Goal: Information Seeking & Learning: Learn about a topic

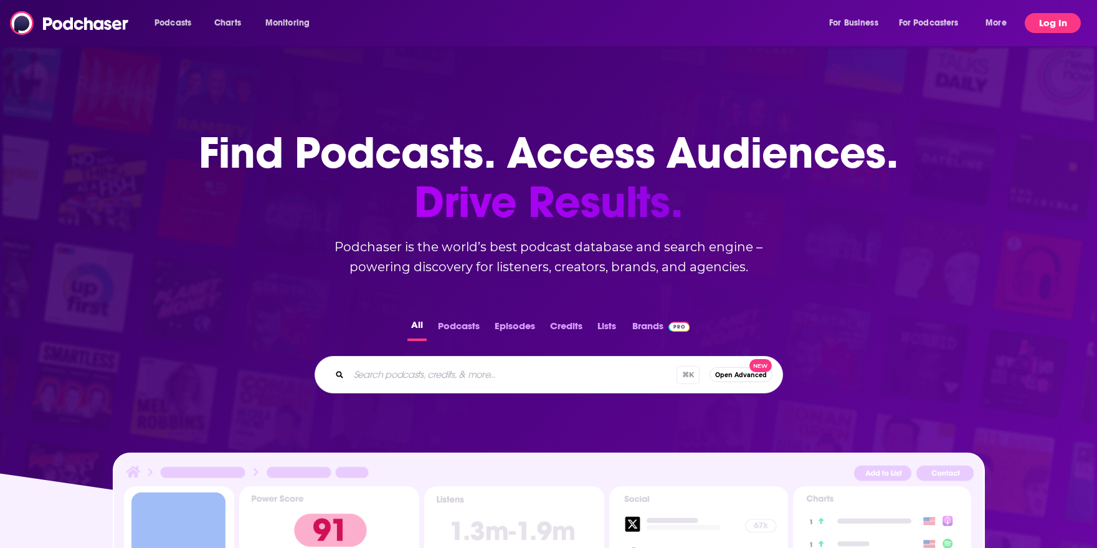
click at [1052, 16] on button "Log In" at bounding box center [1053, 23] width 56 height 20
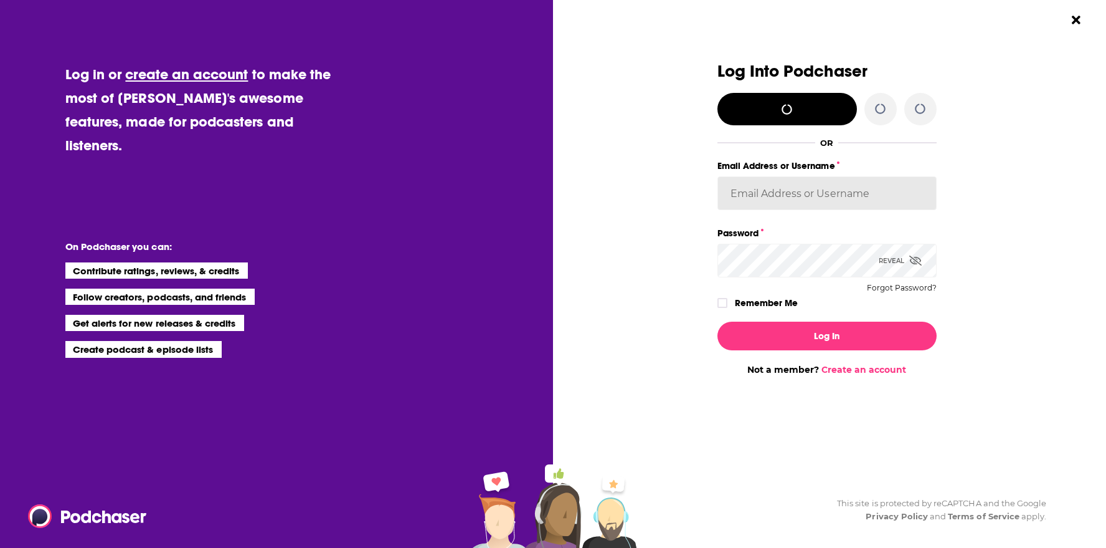
type input "[EMAIL_ADDRESS][DOMAIN_NAME]"
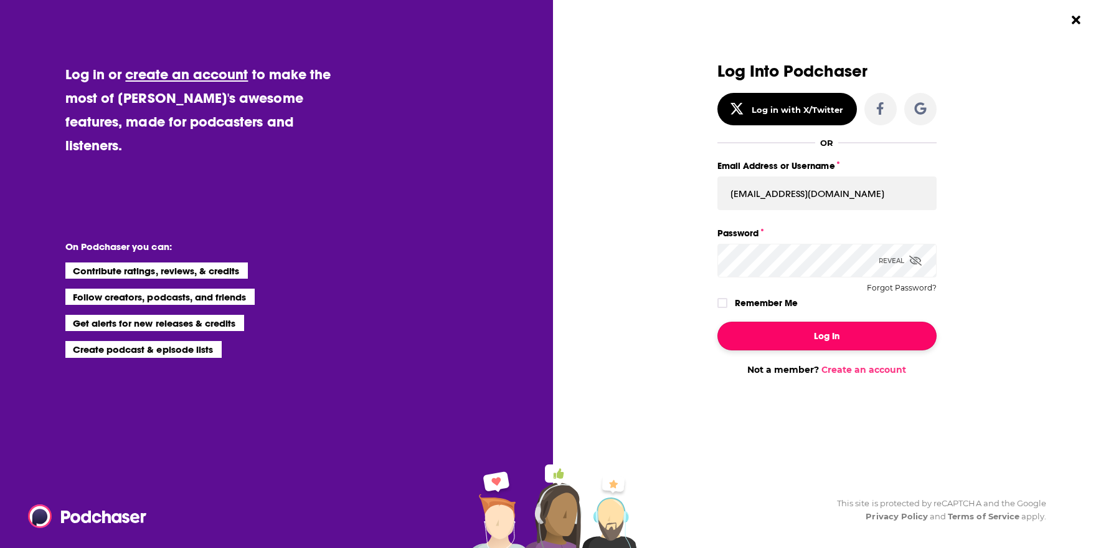
click at [825, 331] on button "Log In" at bounding box center [827, 335] width 219 height 29
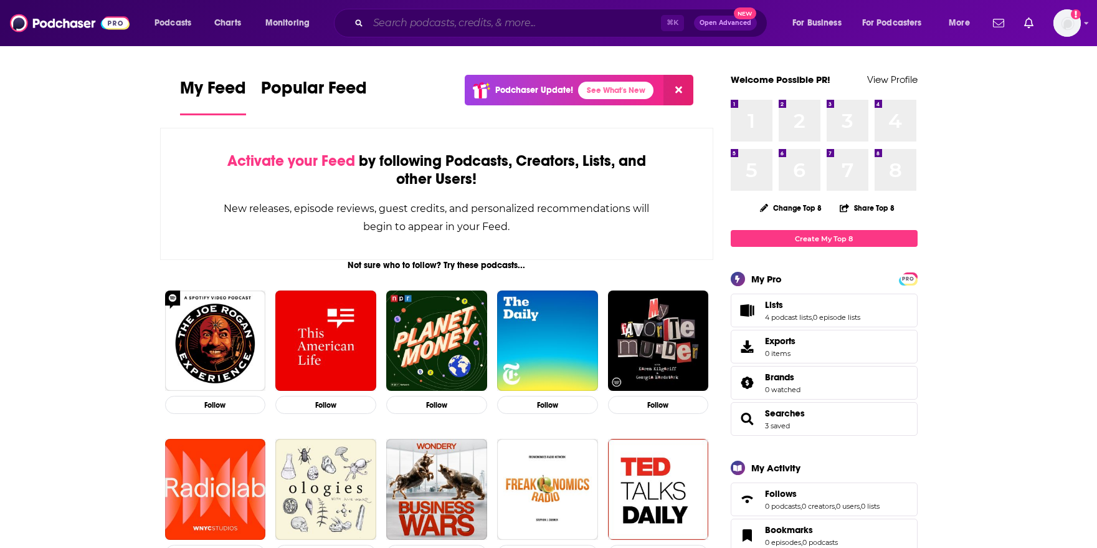
click at [460, 24] on input "Search podcasts, credits, & more..." at bounding box center [514, 23] width 293 height 20
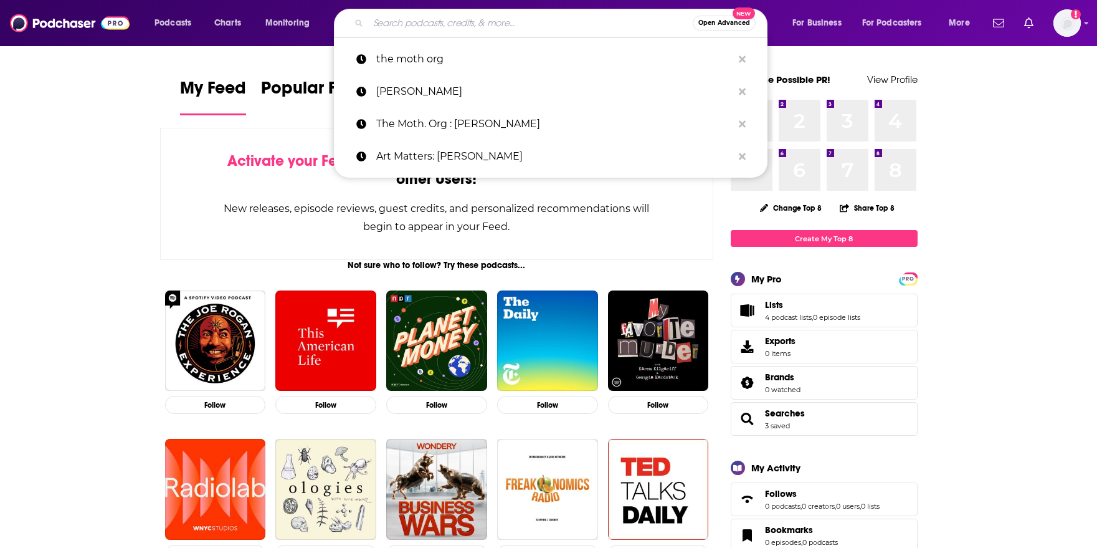
paste input "Revl Studios"
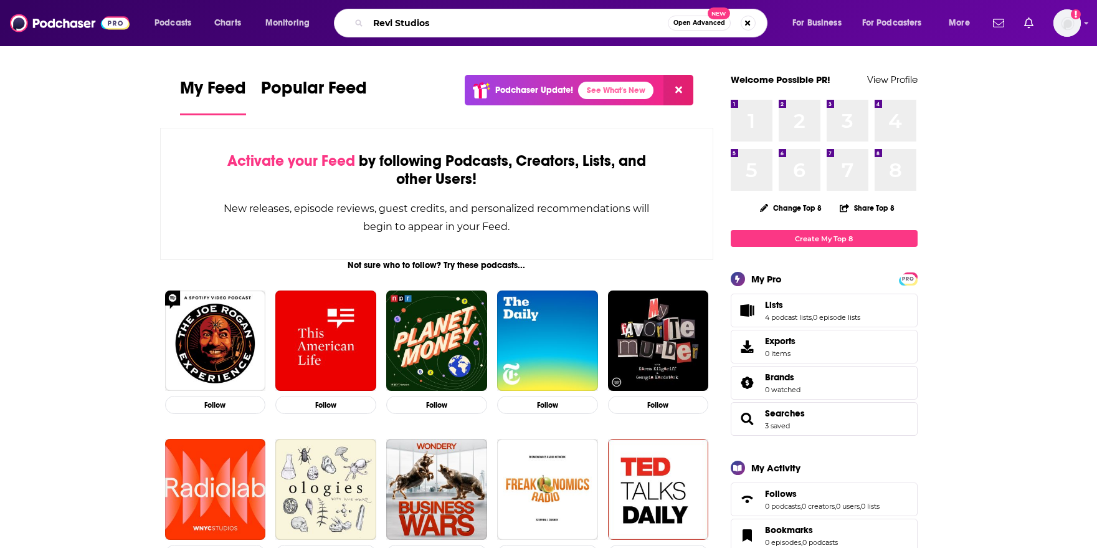
type input "Revl Studios"
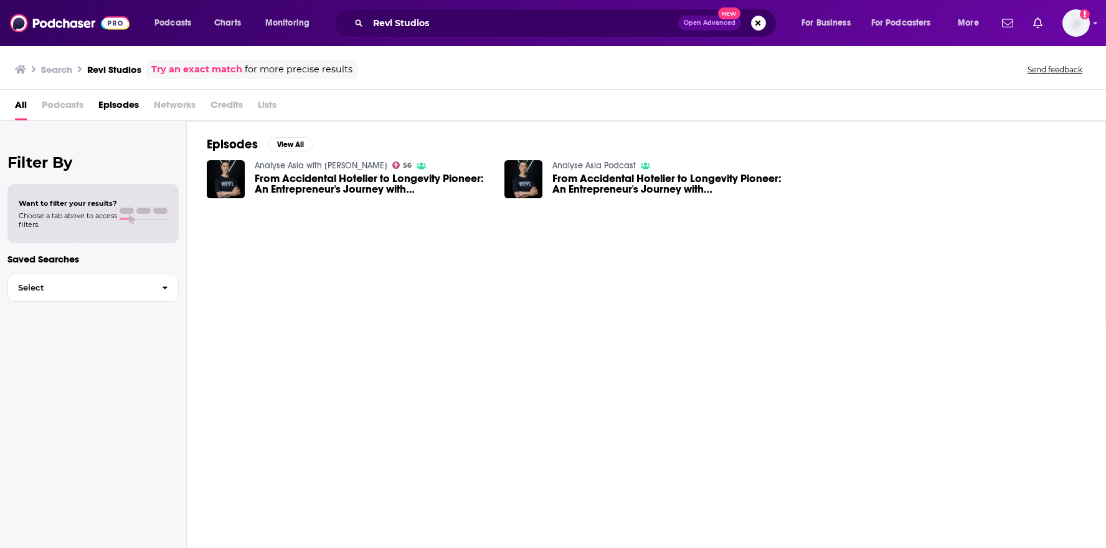
click at [60, 106] on span "Podcasts" at bounding box center [63, 108] width 42 height 26
